Goal: Transaction & Acquisition: Purchase product/service

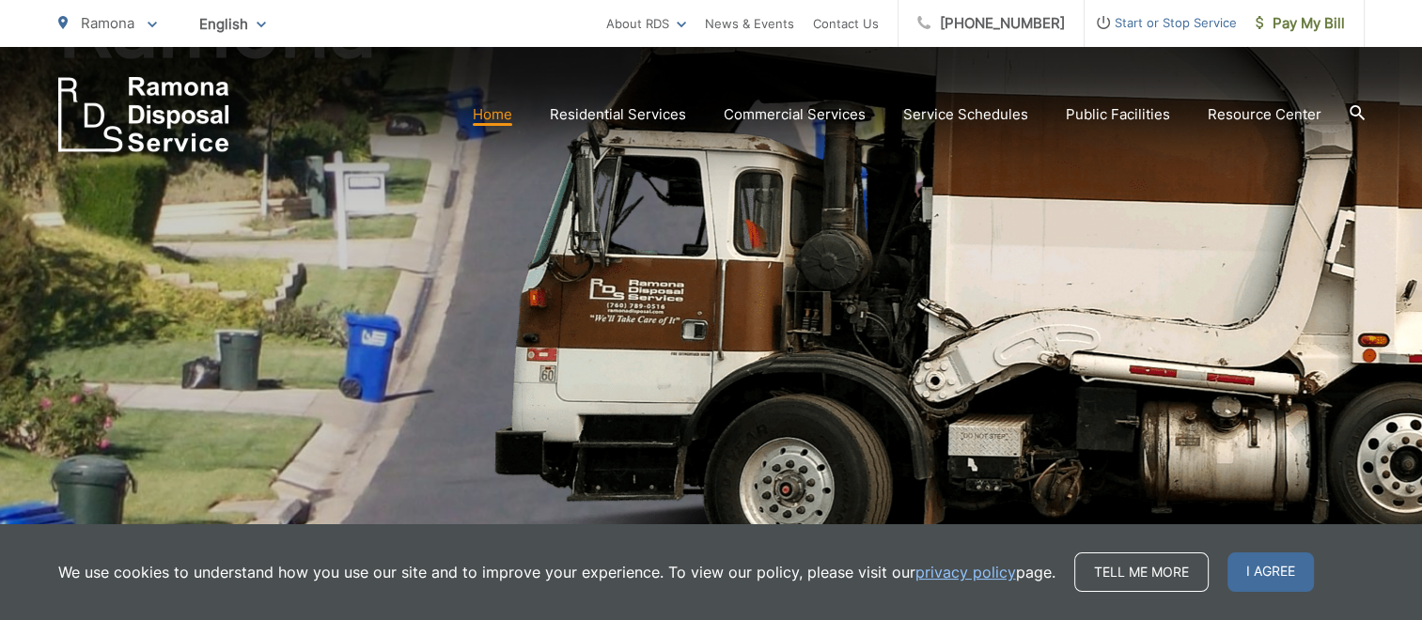
scroll to position [282, 0]
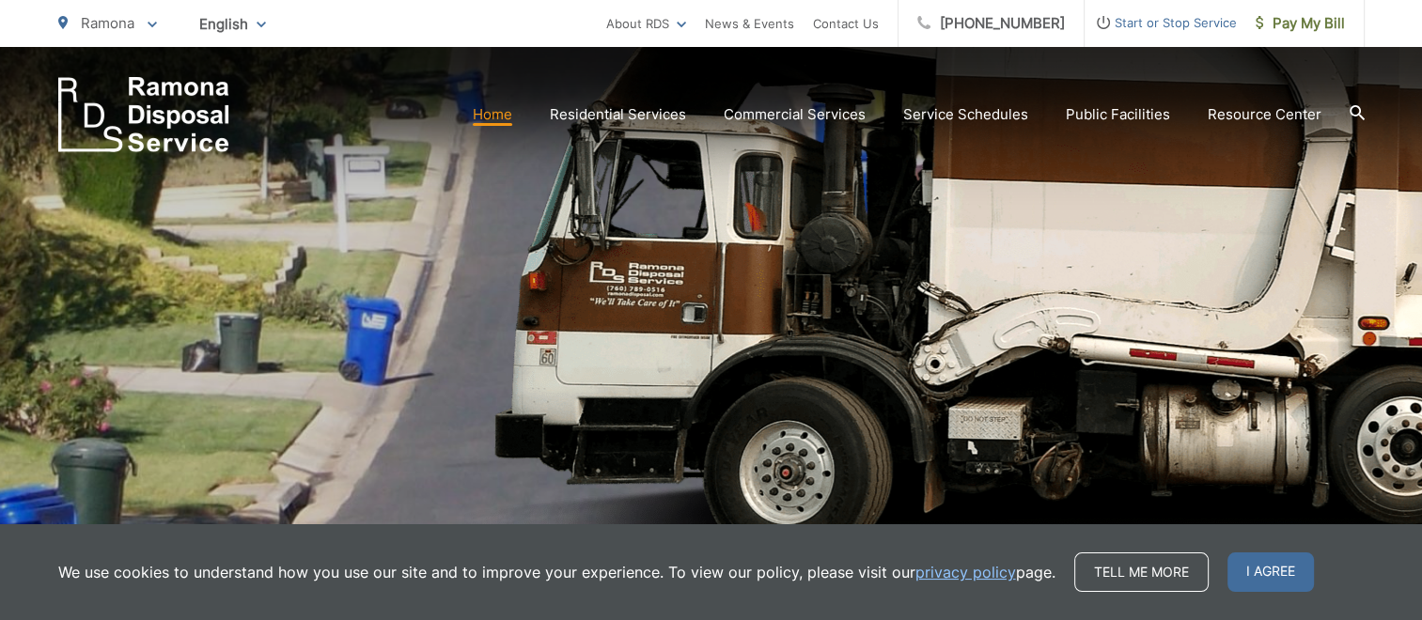
click at [496, 109] on link "Home" at bounding box center [492, 114] width 39 height 23
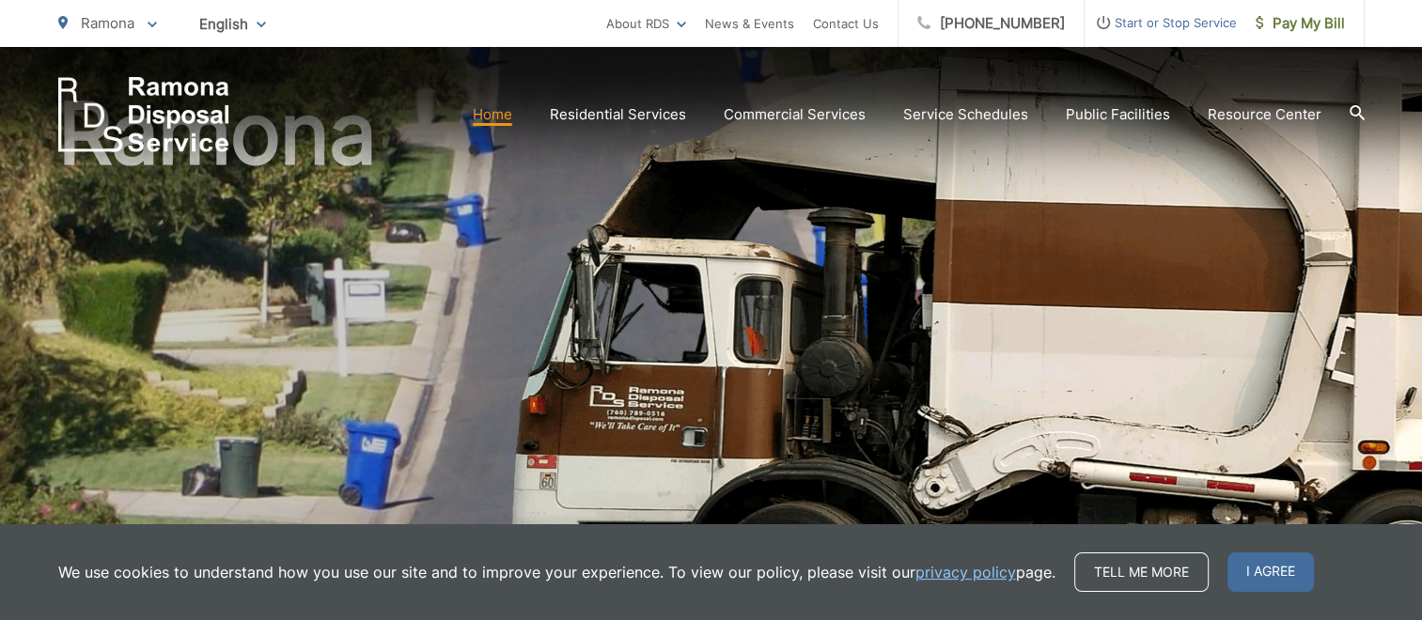
scroll to position [376, 0]
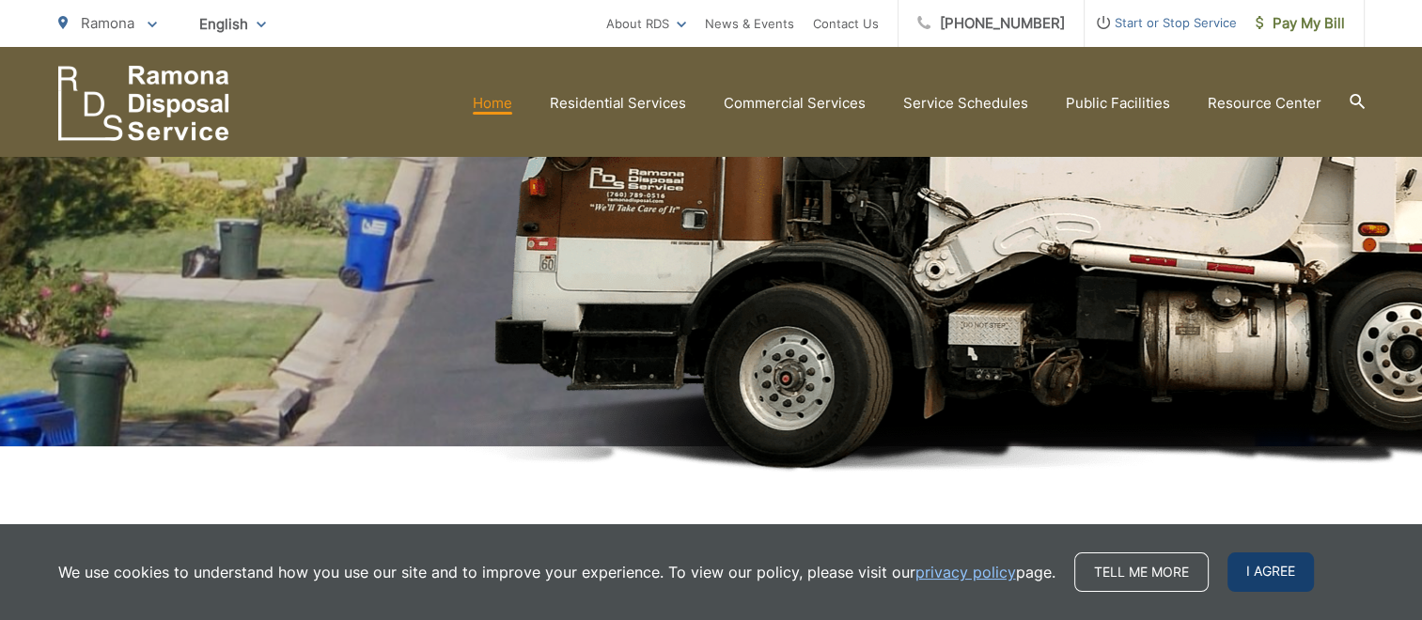
click at [1270, 564] on span "I agree" at bounding box center [1271, 572] width 86 height 39
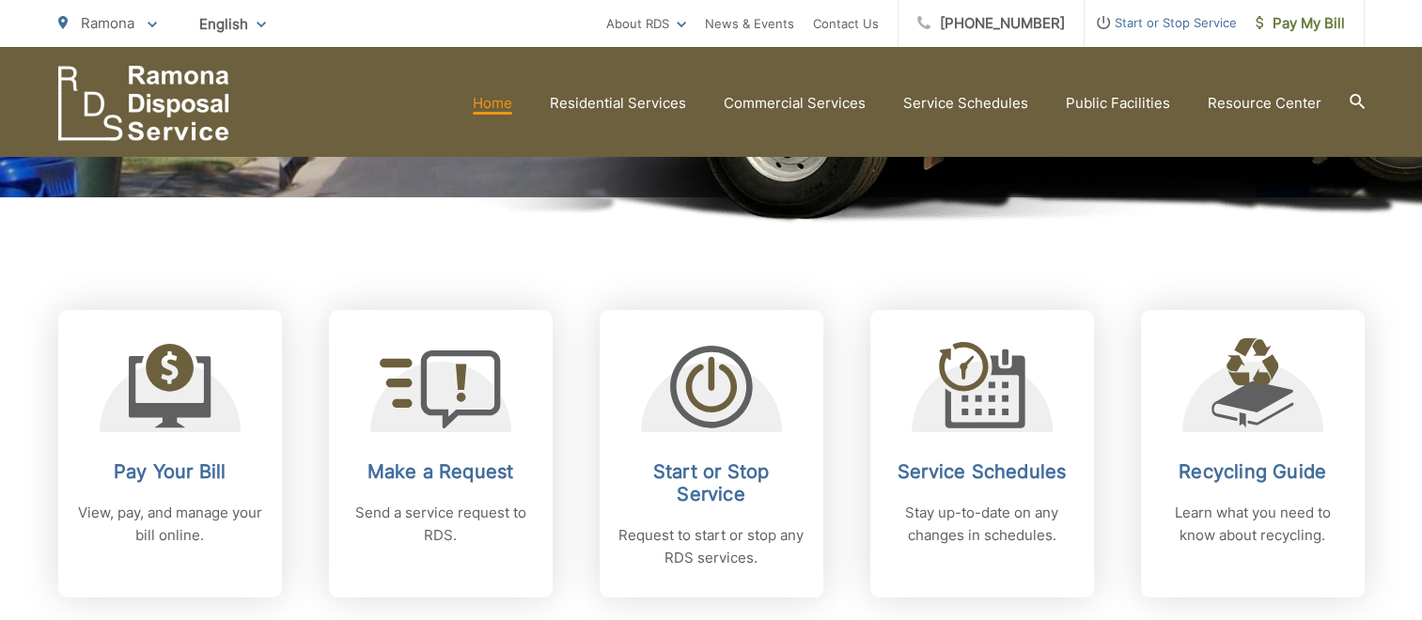
scroll to position [658, 0]
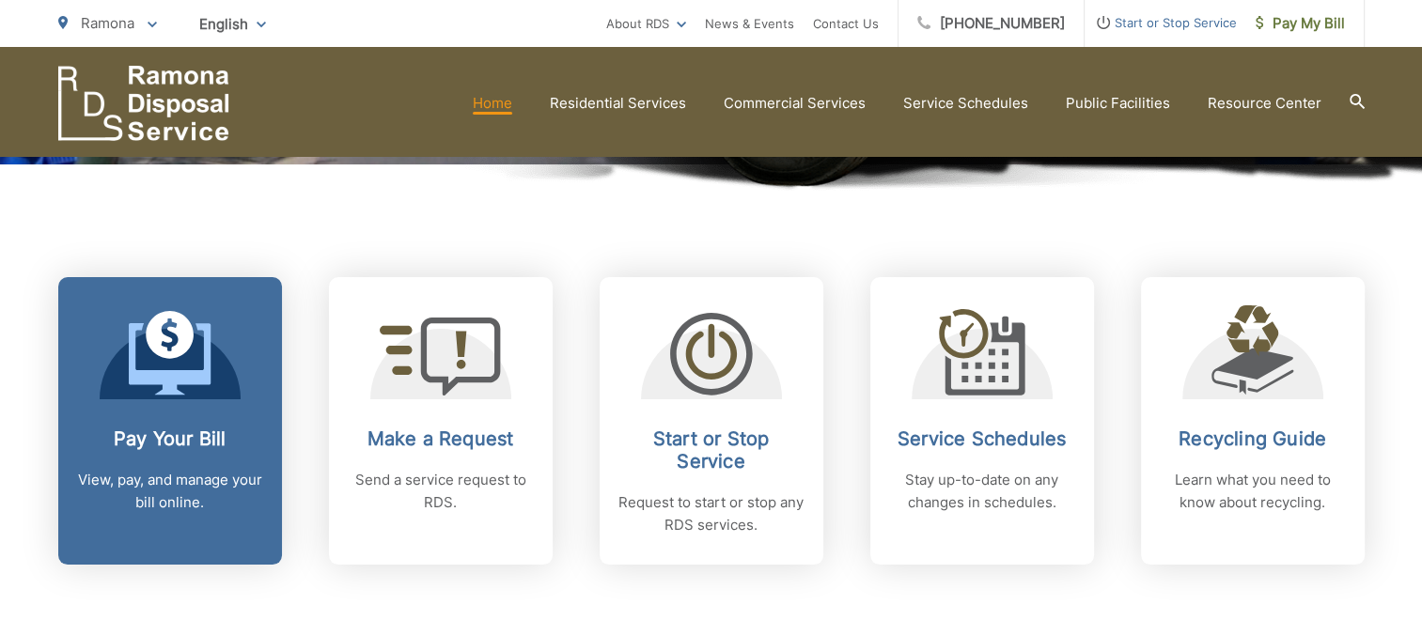
click at [146, 425] on link "Pay Your Bill View, pay, and manage your bill online." at bounding box center [170, 421] width 224 height 288
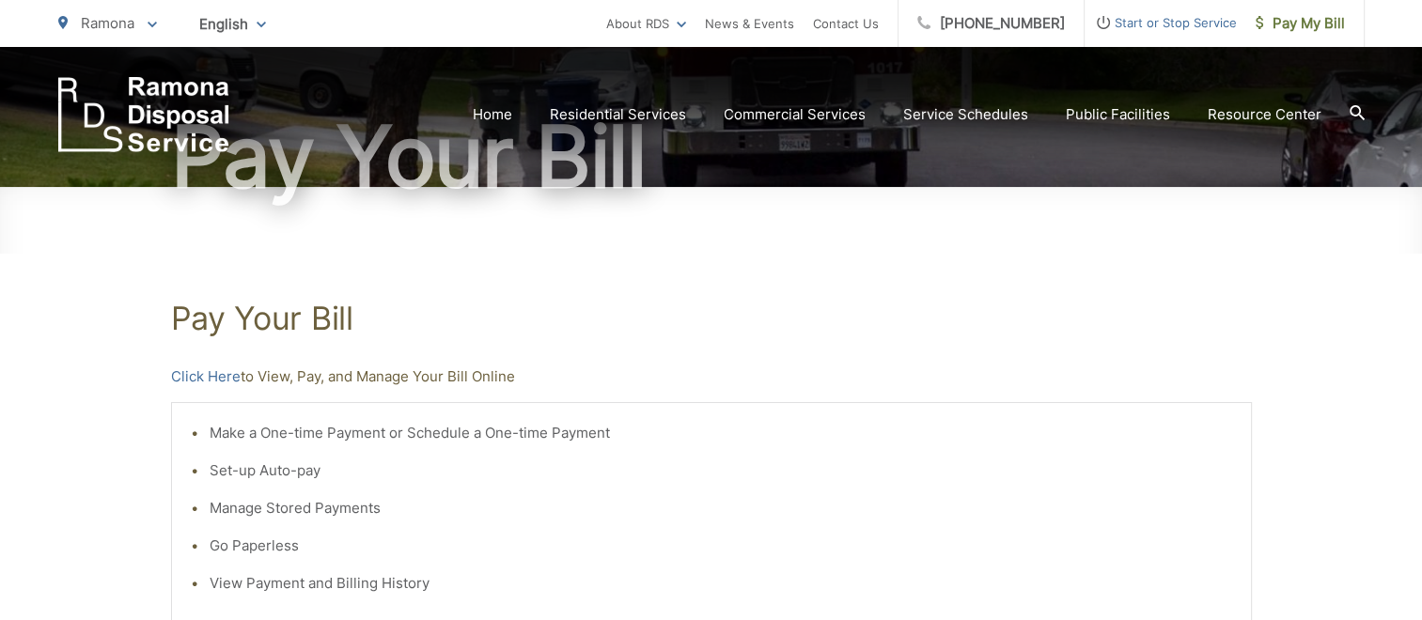
scroll to position [188, 0]
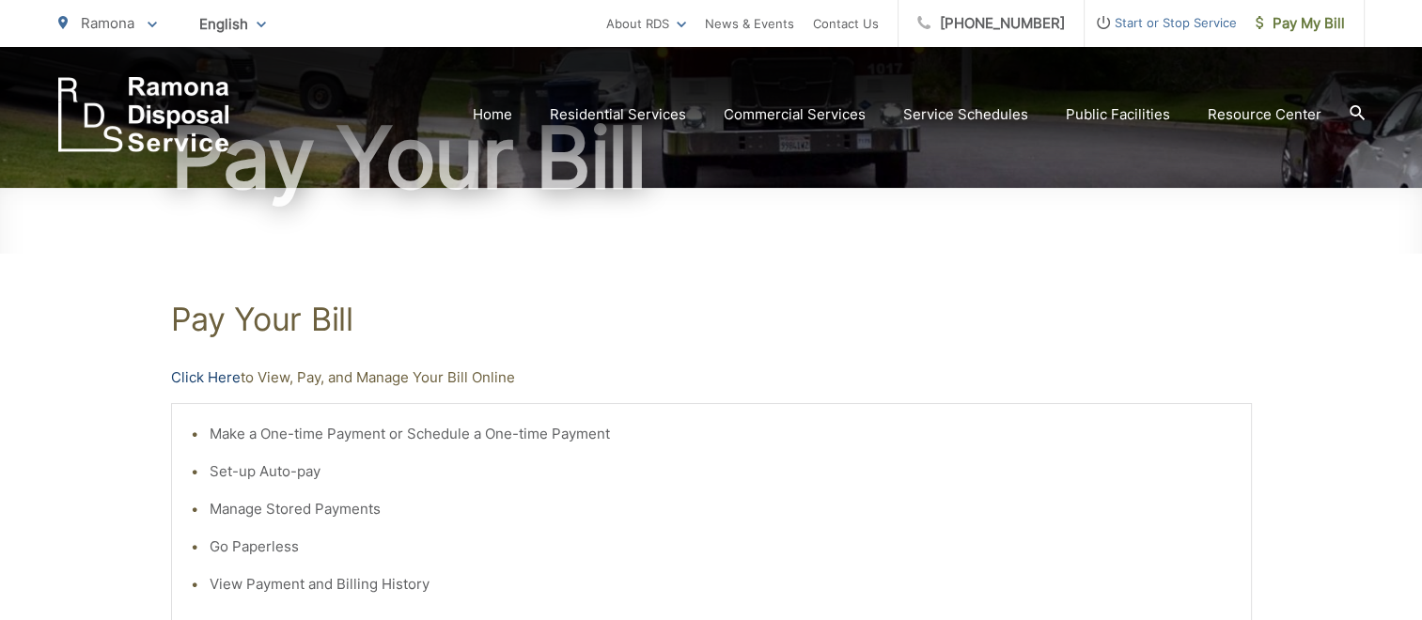
click at [190, 372] on link "Click Here" at bounding box center [206, 378] width 70 height 23
